Goal: Task Accomplishment & Management: Manage account settings

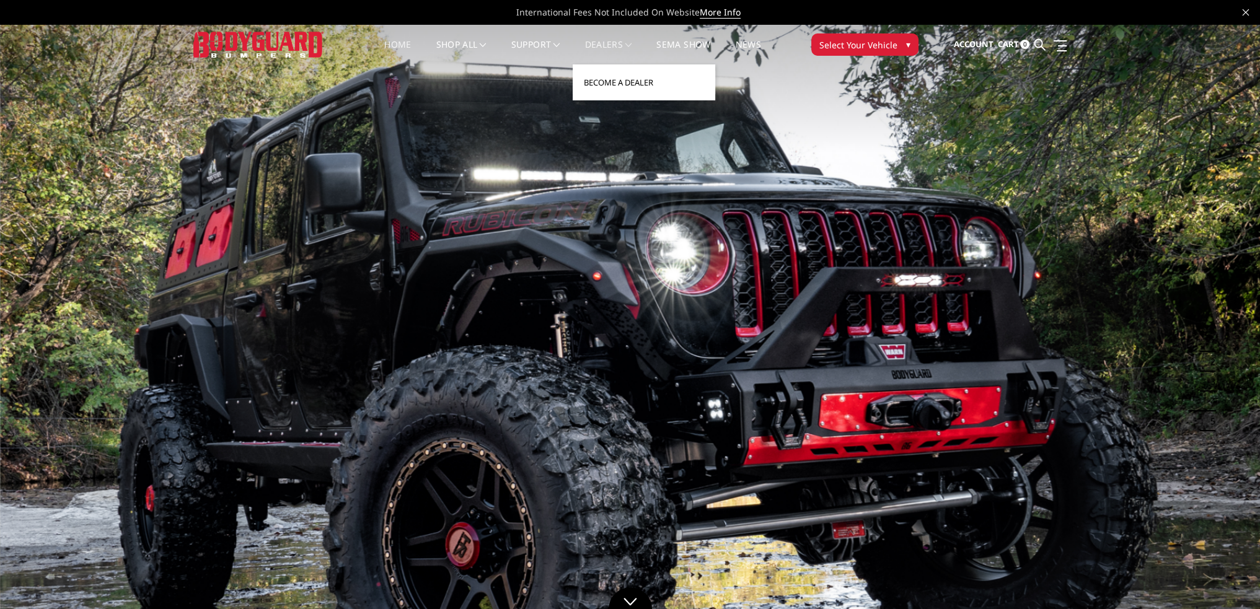
click at [599, 87] on link "Become a Dealer" at bounding box center [644, 83] width 133 height 24
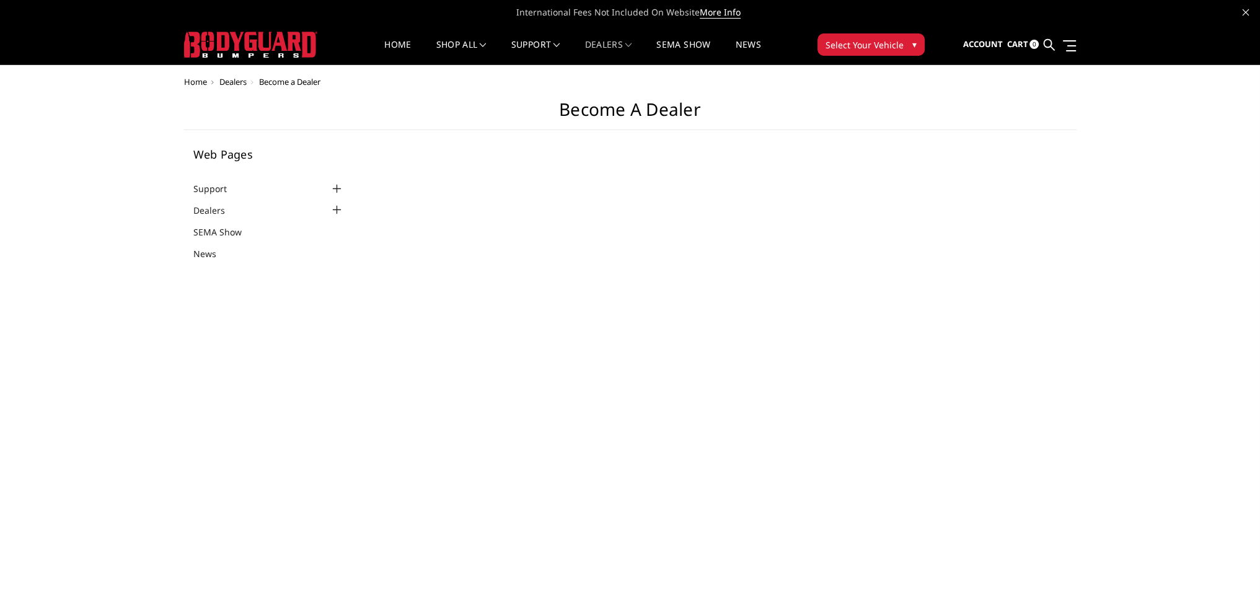
select select "US"
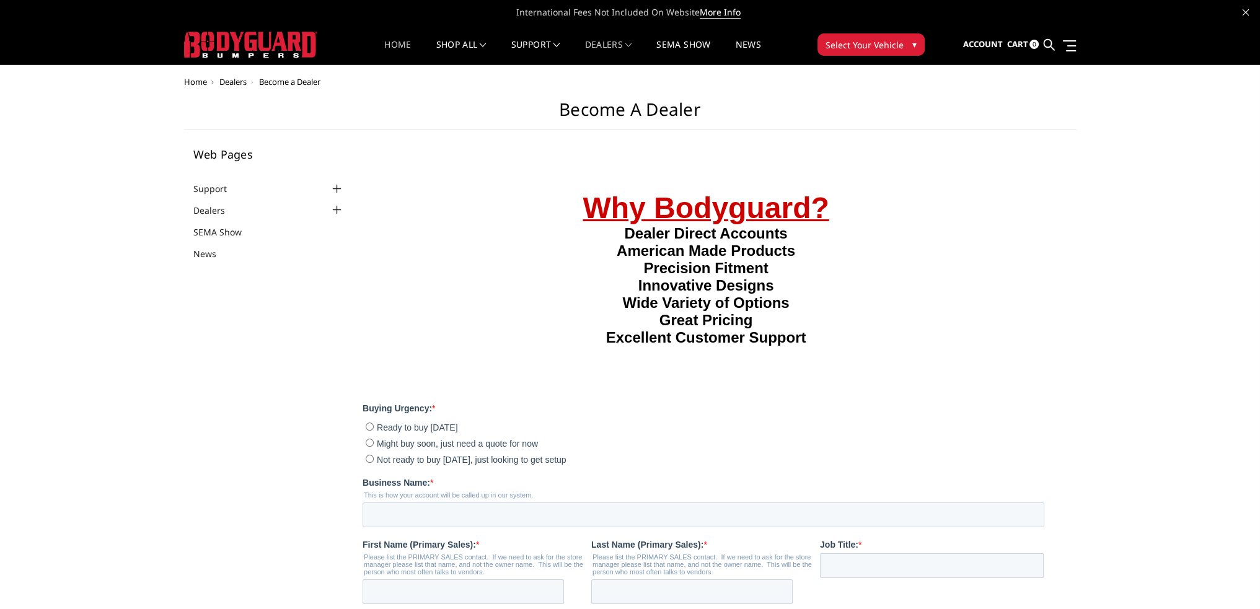
click at [402, 42] on link "Home" at bounding box center [397, 52] width 27 height 24
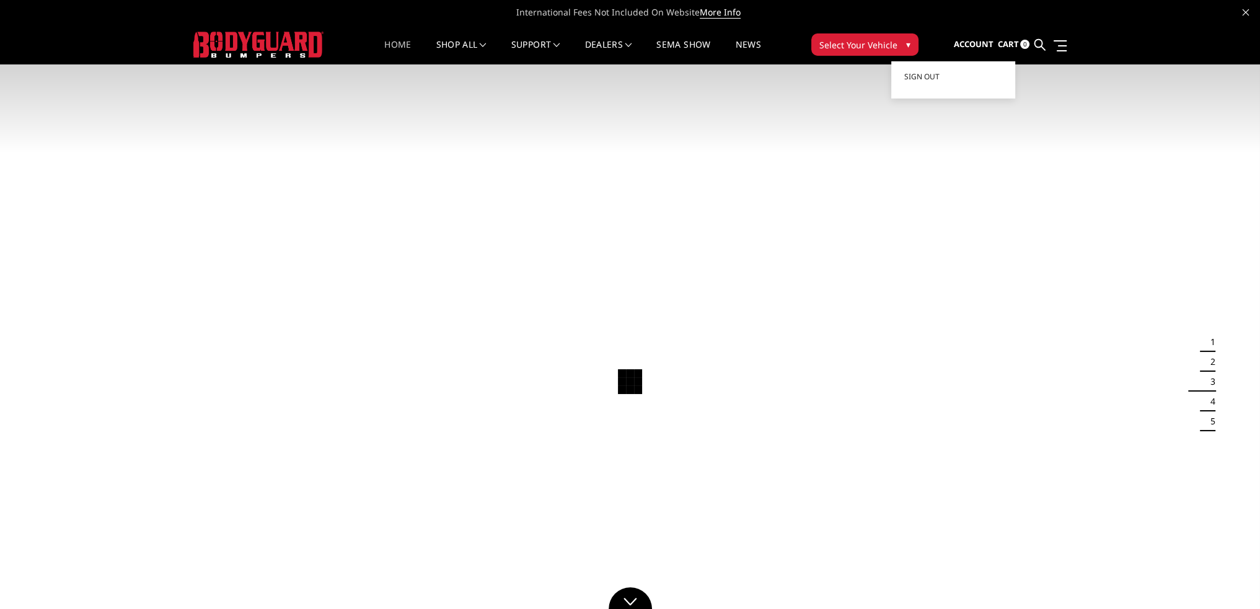
click at [969, 44] on span "Account" at bounding box center [973, 43] width 40 height 11
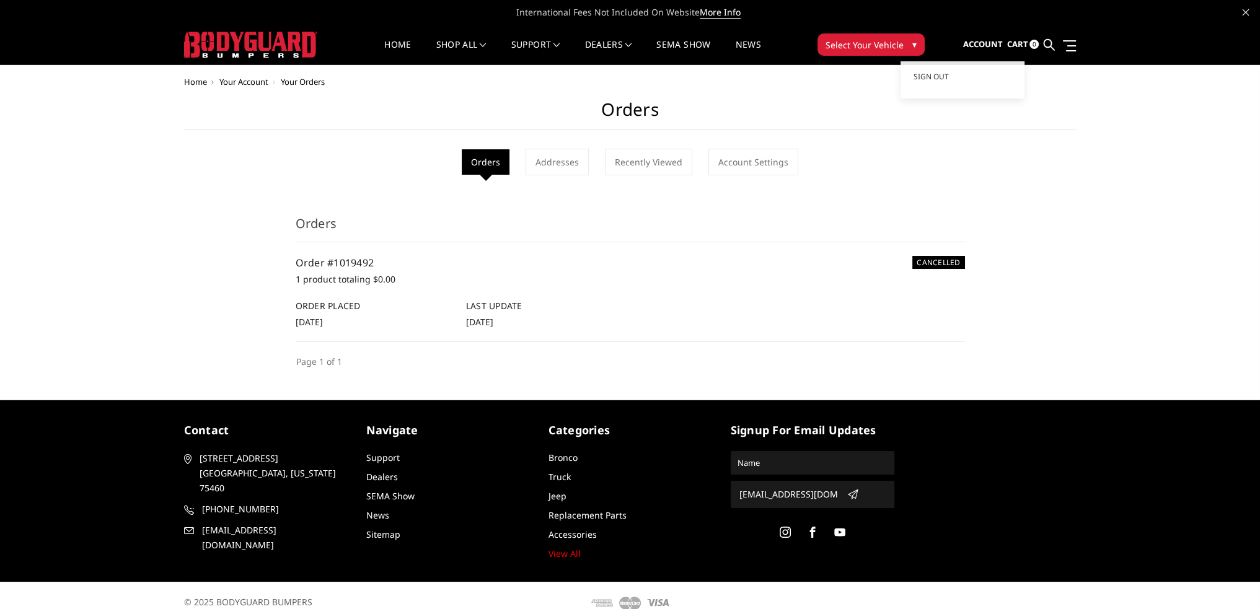
click at [981, 46] on span "Account" at bounding box center [983, 43] width 40 height 11
click at [940, 81] on link "Sign out" at bounding box center [962, 77] width 99 height 19
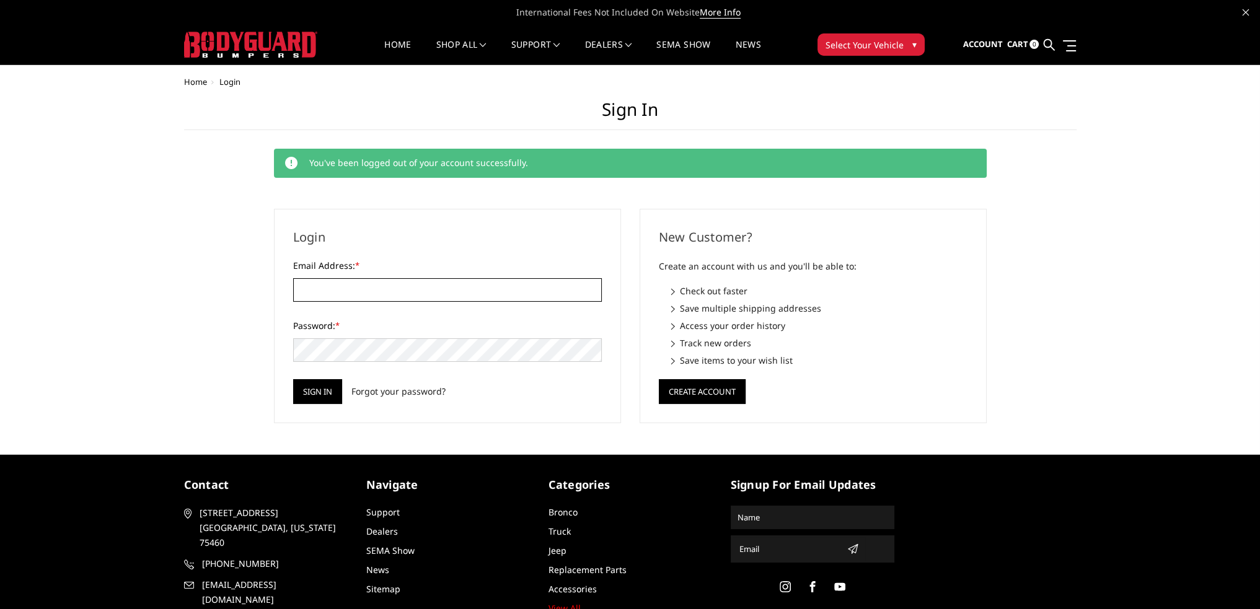
click at [443, 286] on input "Email Address: *" at bounding box center [447, 290] width 309 height 24
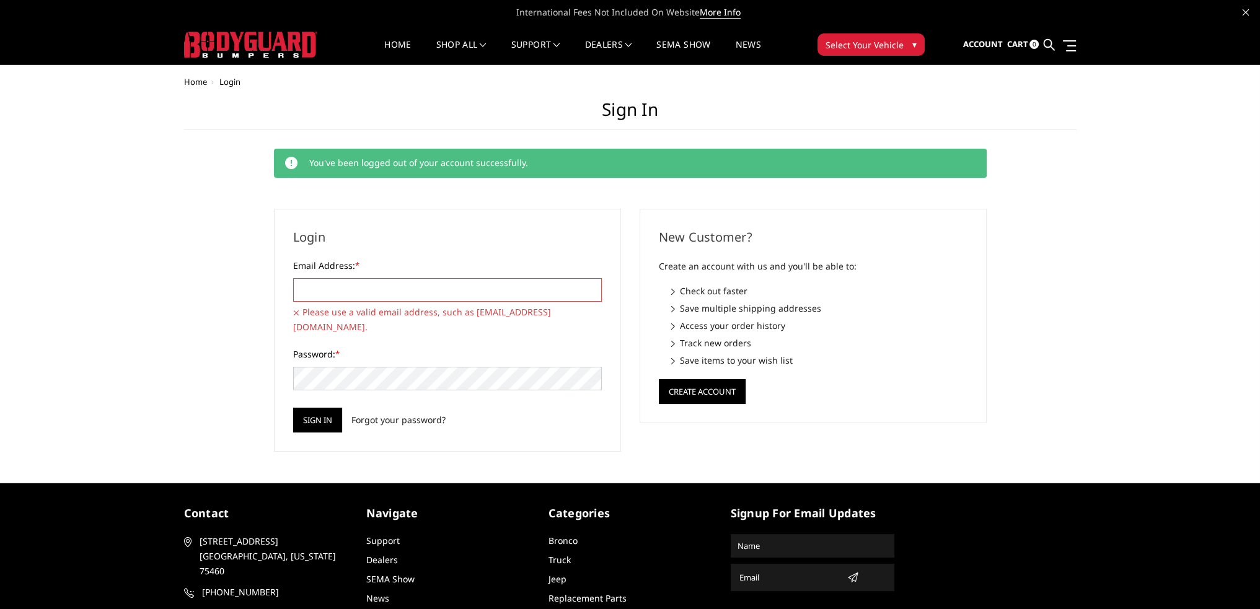
type input "[EMAIL_ADDRESS][DOMAIN_NAME]"
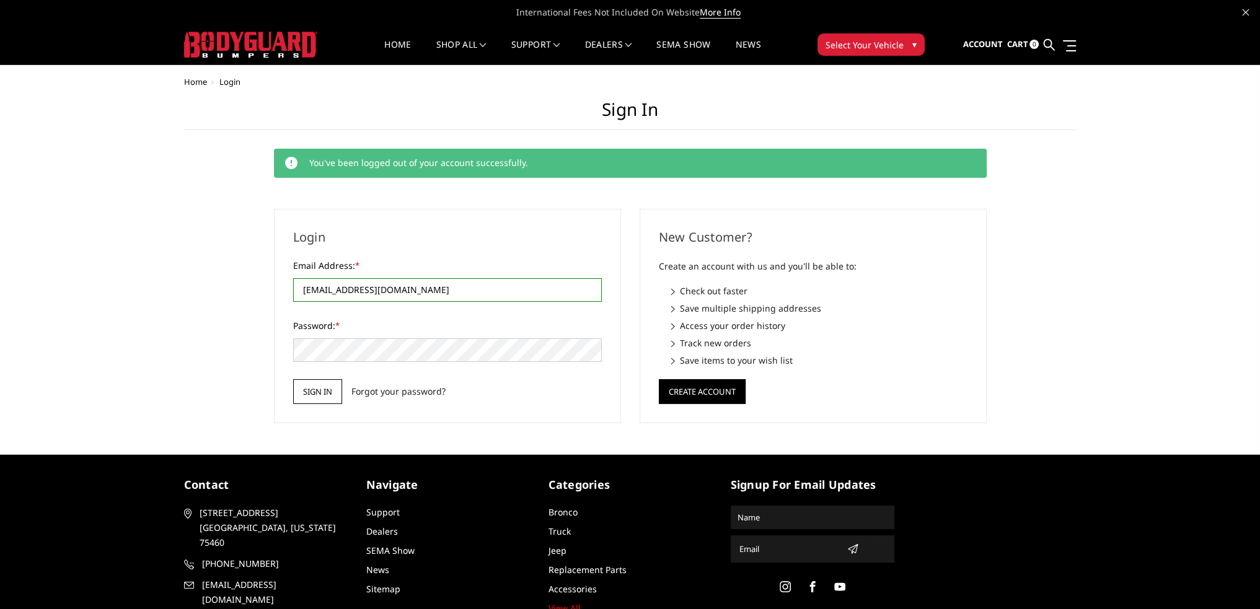
click at [322, 389] on input "Sign in" at bounding box center [317, 391] width 49 height 25
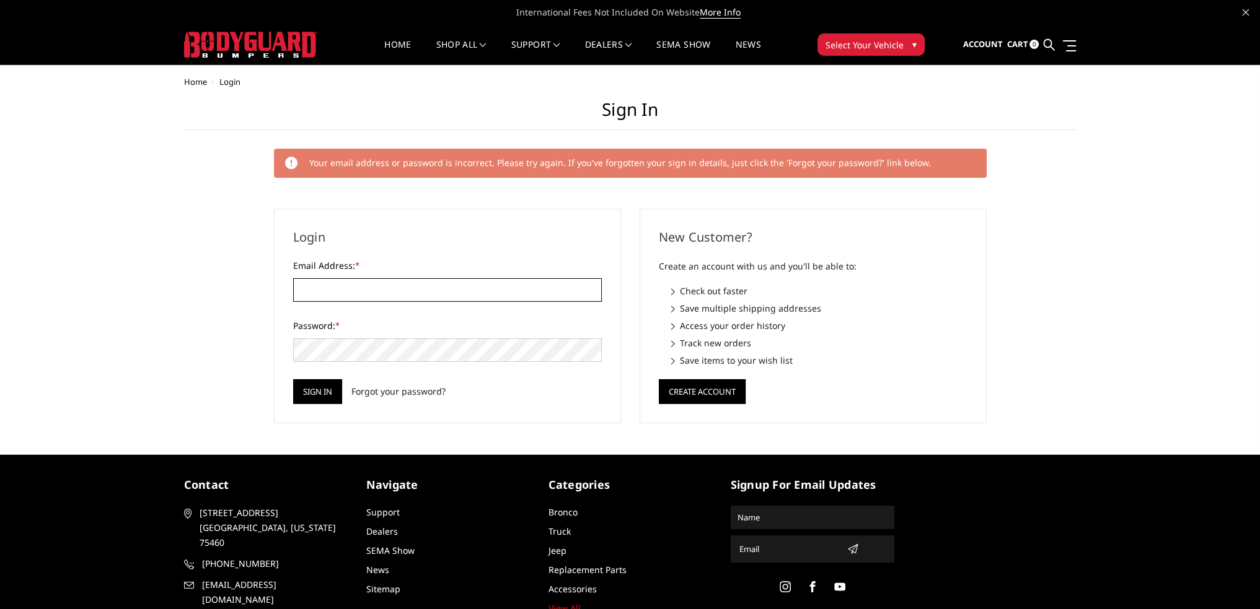
click at [389, 291] on input "Email Address: *" at bounding box center [447, 290] width 309 height 24
type input "kholeton@bodyguardbumpers.com"
click at [293, 379] on input "Sign in" at bounding box center [317, 391] width 49 height 25
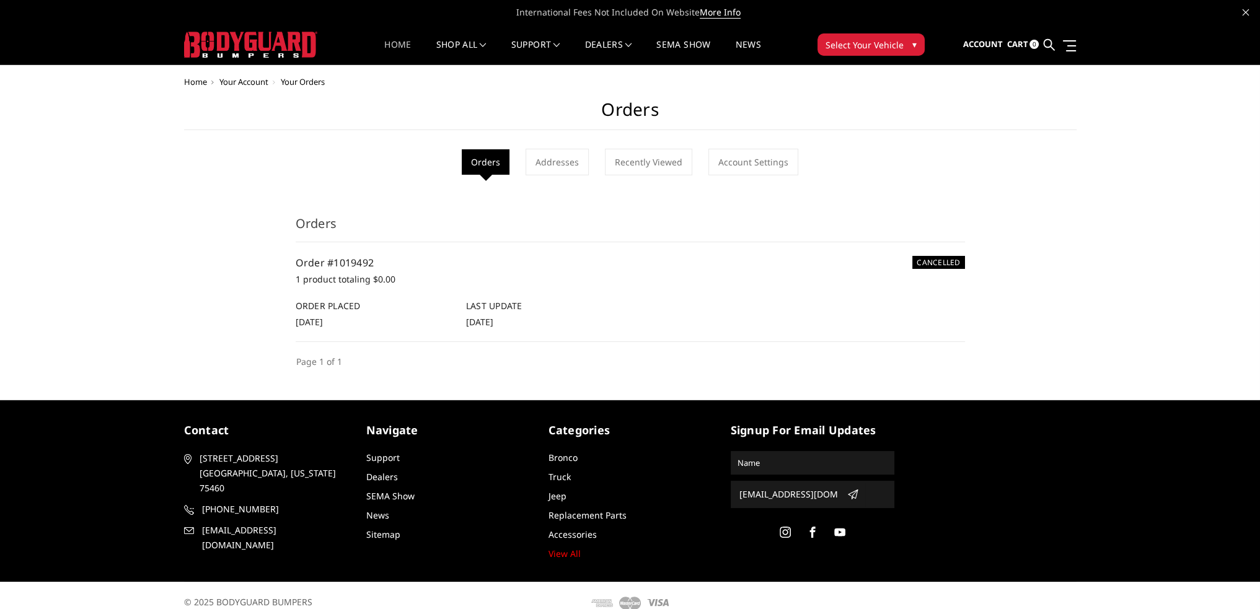
click at [393, 48] on link "Home" at bounding box center [397, 52] width 27 height 24
